Goal: Find specific page/section: Find specific page/section

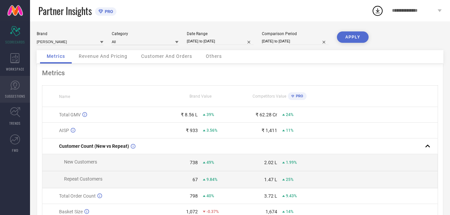
click at [11, 88] on icon at bounding box center [14, 84] width 9 height 9
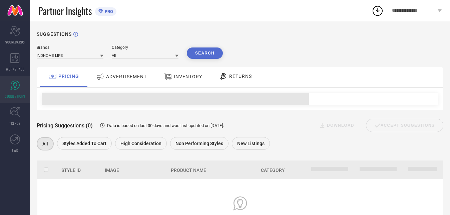
click at [126, 72] on div "ADVERTISEMENT" at bounding box center [121, 76] width 54 height 12
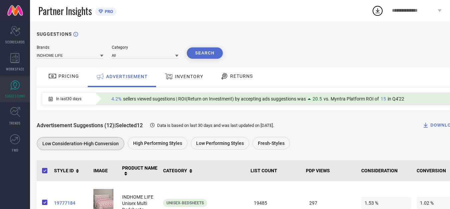
click at [102, 55] on icon at bounding box center [101, 56] width 3 height 2
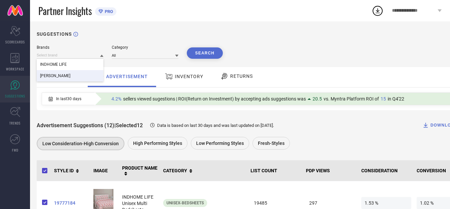
click at [86, 75] on div "[PERSON_NAME]" at bounding box center [70, 75] width 67 height 11
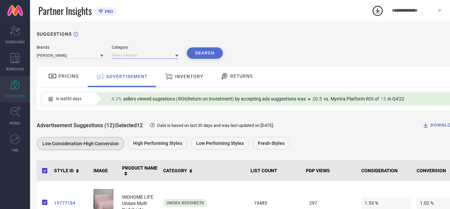
click at [125, 55] on input at bounding box center [145, 55] width 67 height 7
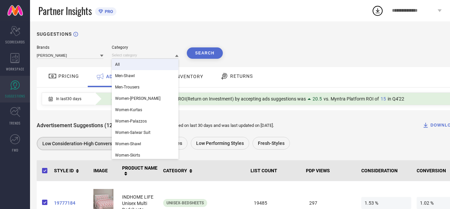
click at [124, 62] on div "All" at bounding box center [145, 64] width 67 height 11
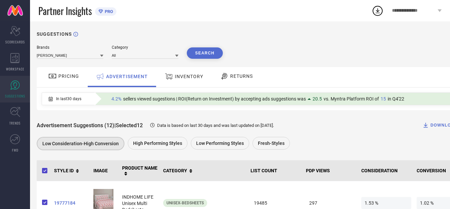
click at [206, 55] on button "Search" at bounding box center [205, 52] width 36 height 11
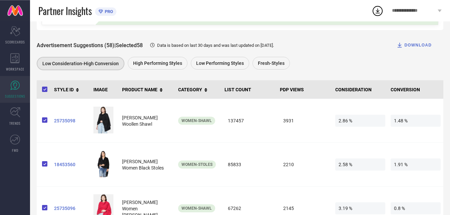
scroll to position [67, 0]
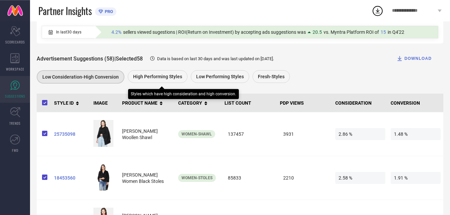
click at [163, 81] on div "High Performing Styles" at bounding box center [158, 76] width 60 height 13
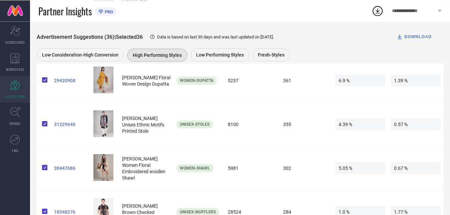
scroll to position [0, 0]
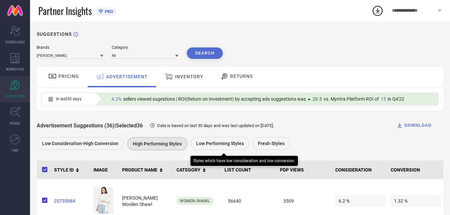
click at [227, 145] on span "Low Performing Styles" at bounding box center [220, 143] width 48 height 5
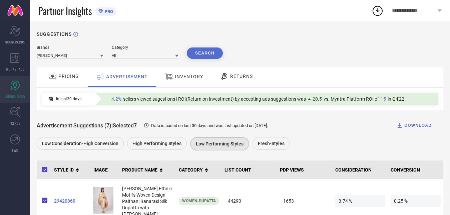
click at [410, 8] on div "**********" at bounding box center [417, 10] width 66 height 21
